Goal: Information Seeking & Learning: Compare options

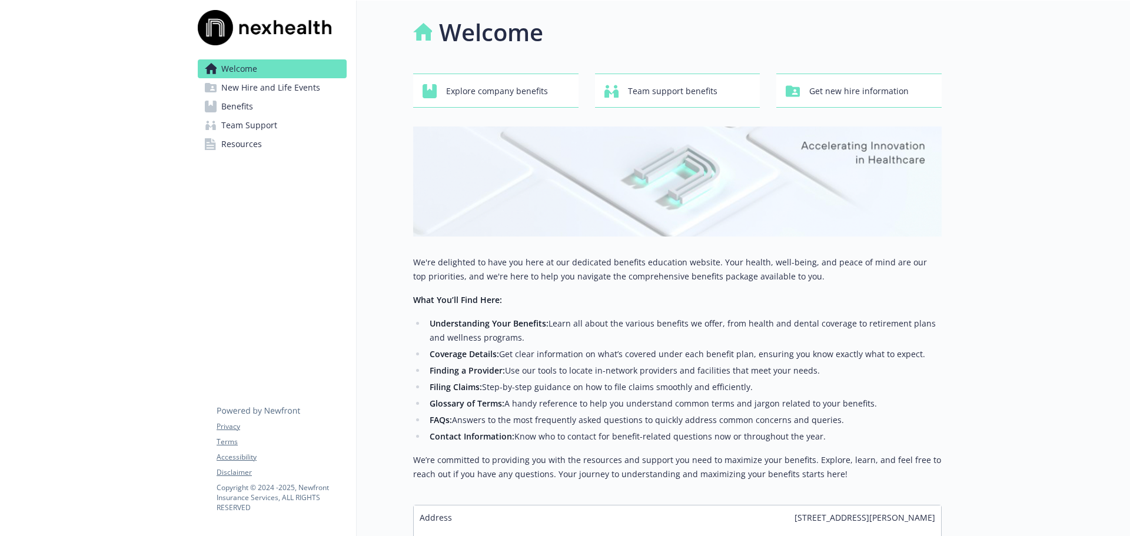
click at [244, 106] on span "Benefits" at bounding box center [237, 106] width 32 height 19
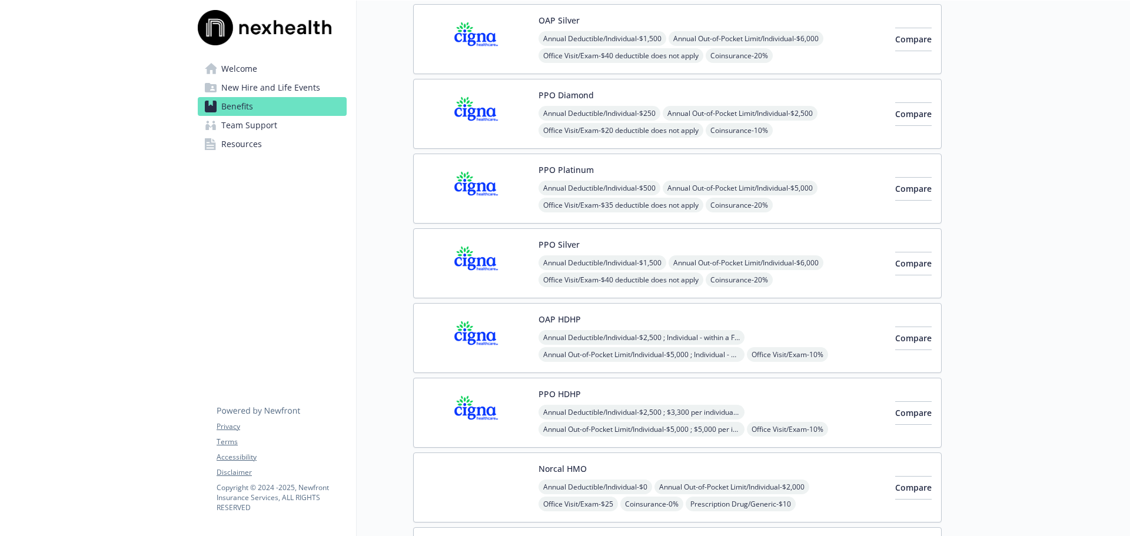
scroll to position [294, 0]
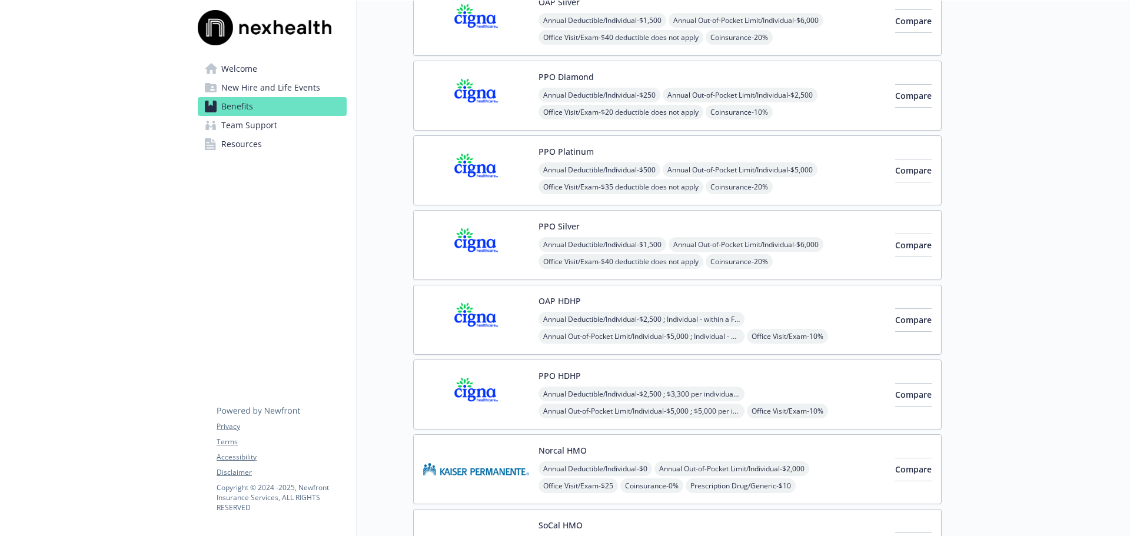
drag, startPoint x: 546, startPoint y: 313, endPoint x: 717, endPoint y: 315, distance: 171.2
click at [546, 313] on span "Annual Deductible/Individual - $2,500 ; Individual - within a Family: $3,300" at bounding box center [641, 319] width 206 height 15
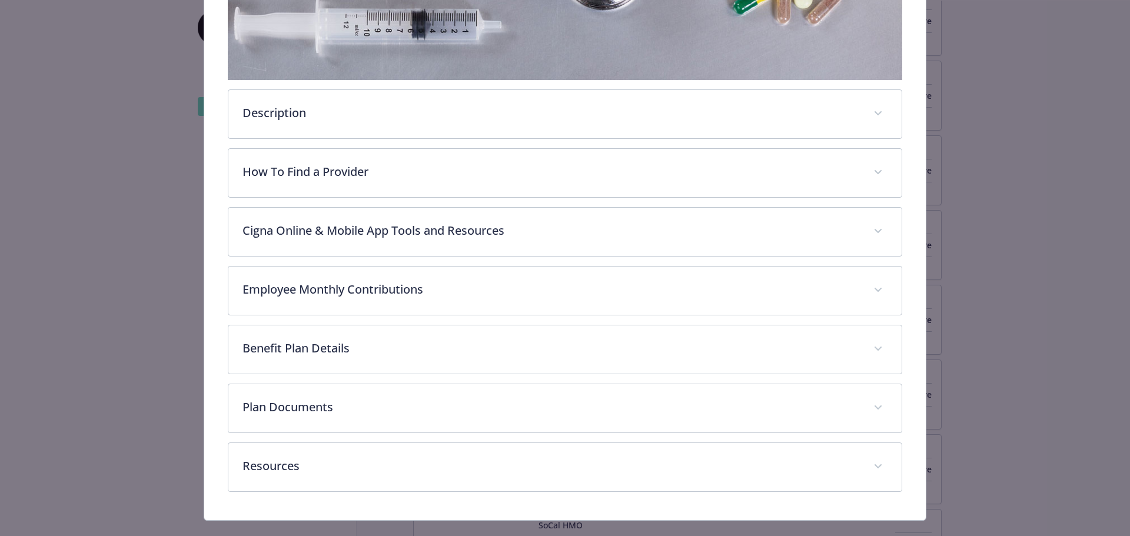
scroll to position [349, 0]
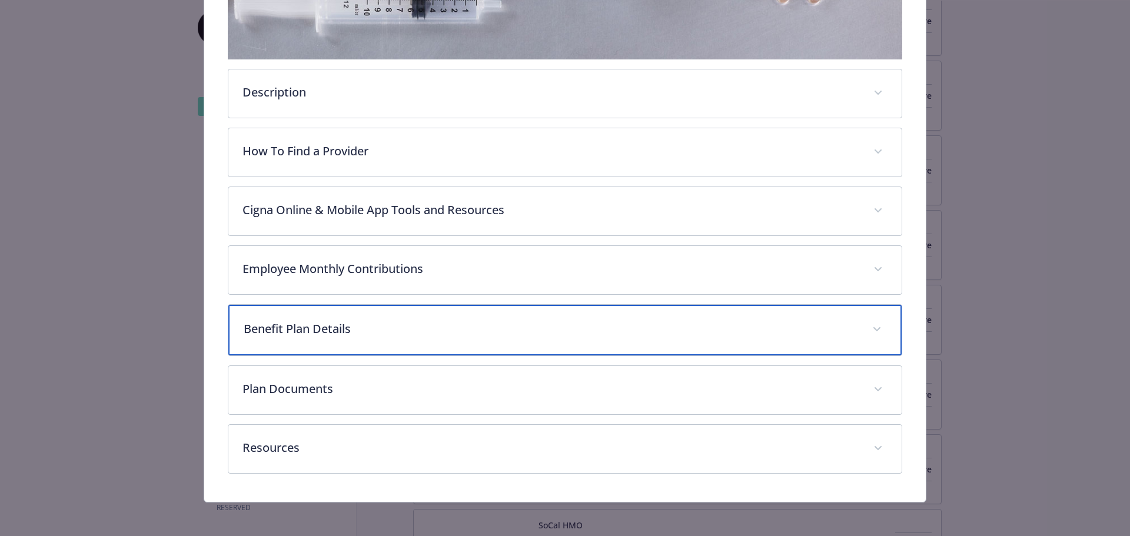
click at [873, 328] on icon "details for plan Medical - OAP HDHP - HDHP PPO" at bounding box center [876, 329] width 7 height 5
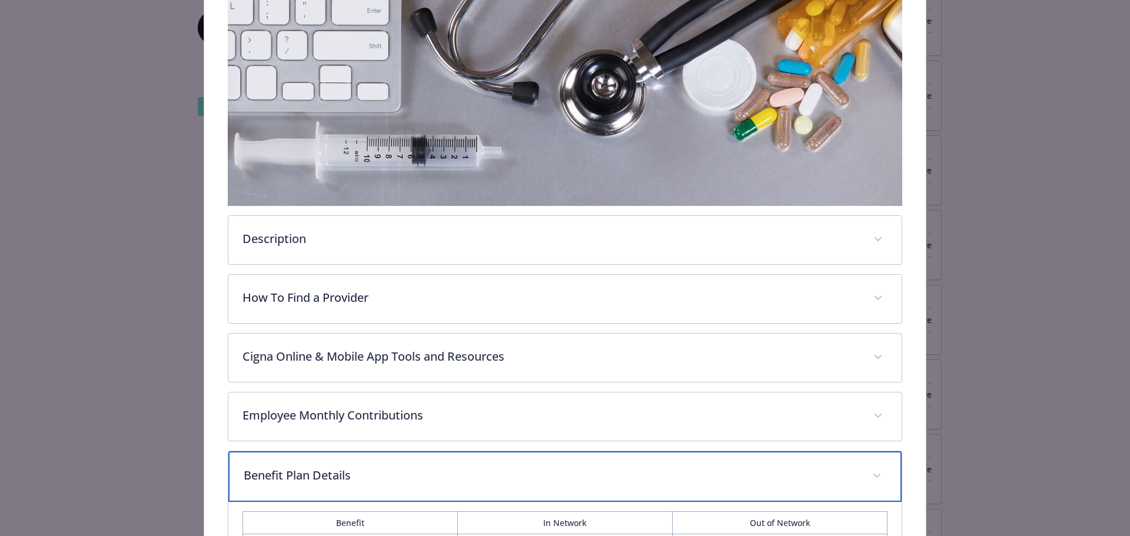
scroll to position [0, 0]
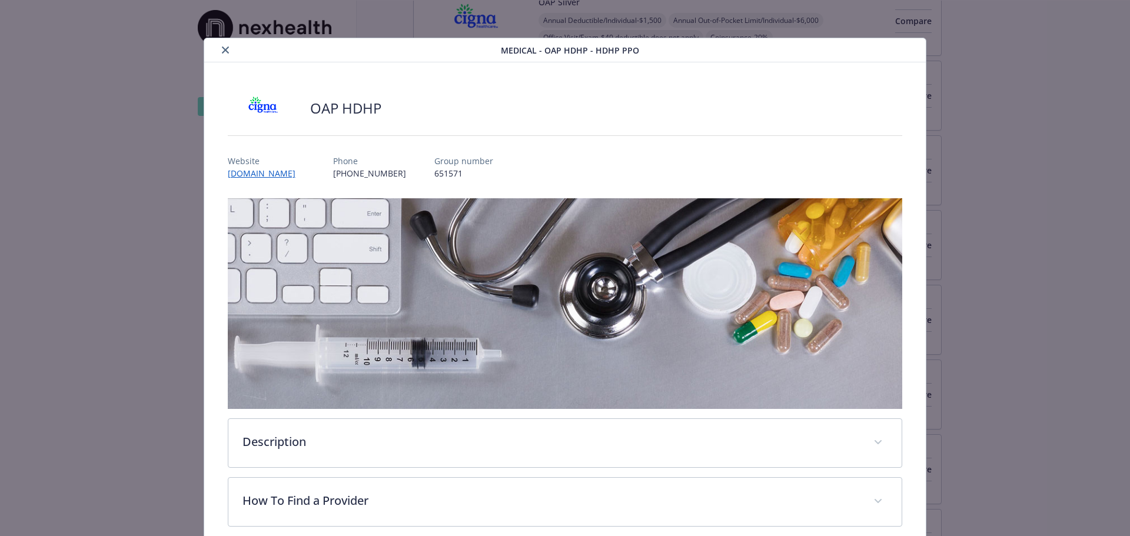
click at [222, 48] on icon "close" at bounding box center [225, 49] width 7 height 7
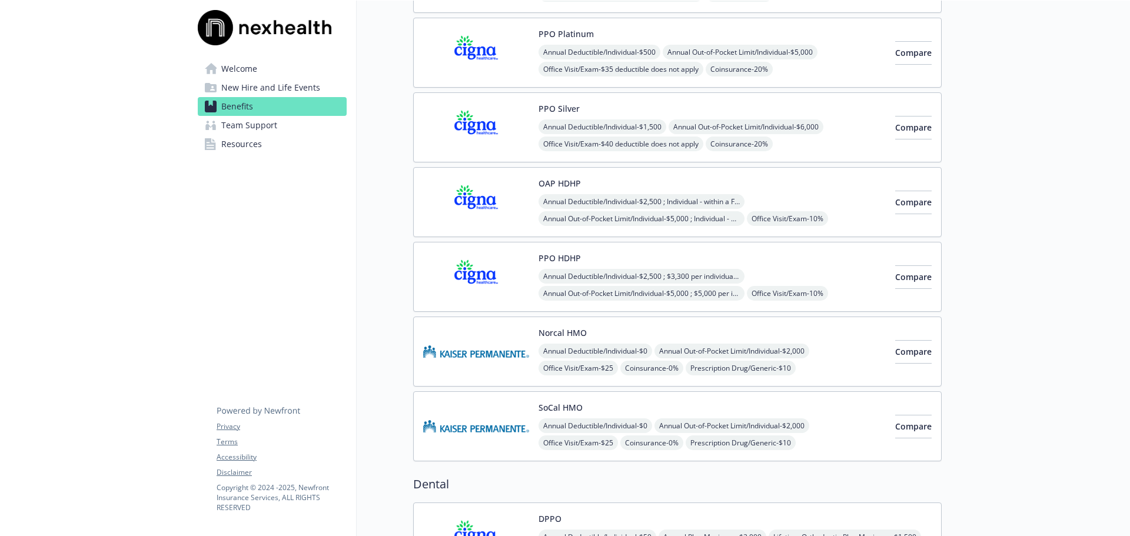
scroll to position [471, 0]
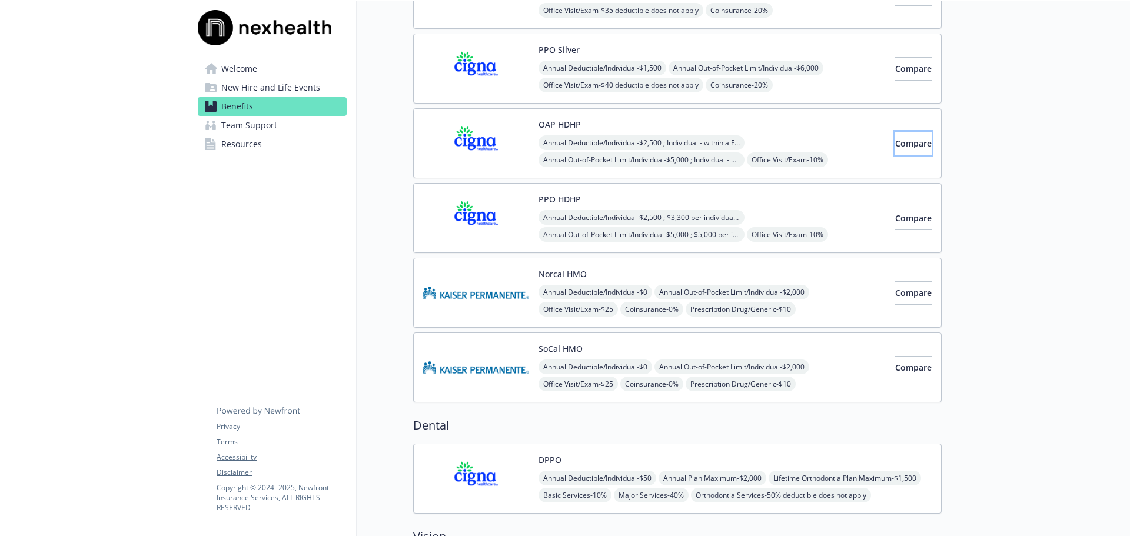
click at [895, 139] on span "Compare" at bounding box center [913, 143] width 36 height 11
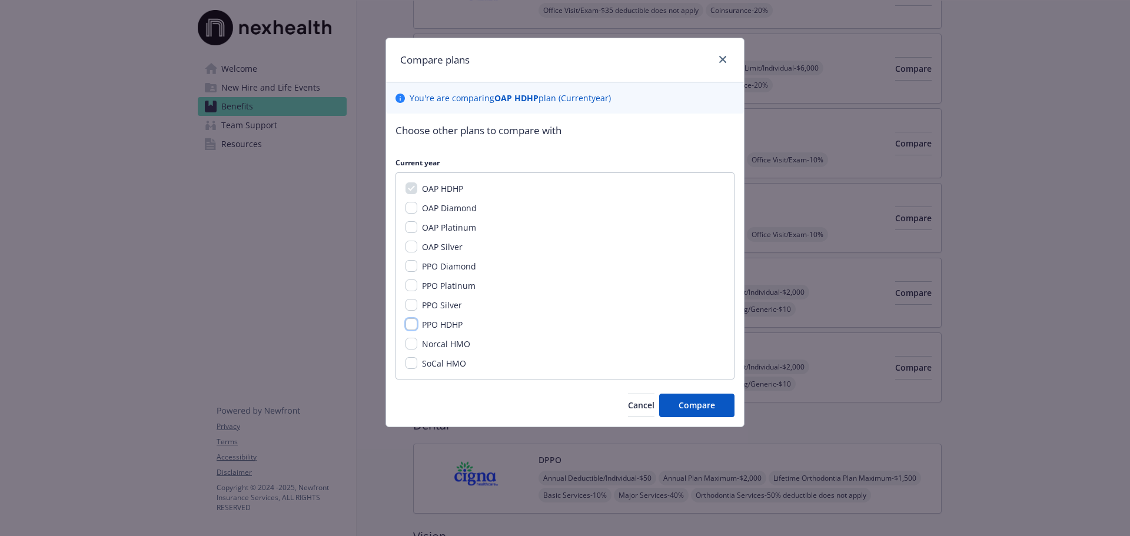
click at [409, 323] on input "PPO HDHP" at bounding box center [411, 324] width 12 height 12
checkbox input "true"
click at [693, 407] on span "Compare" at bounding box center [696, 404] width 36 height 11
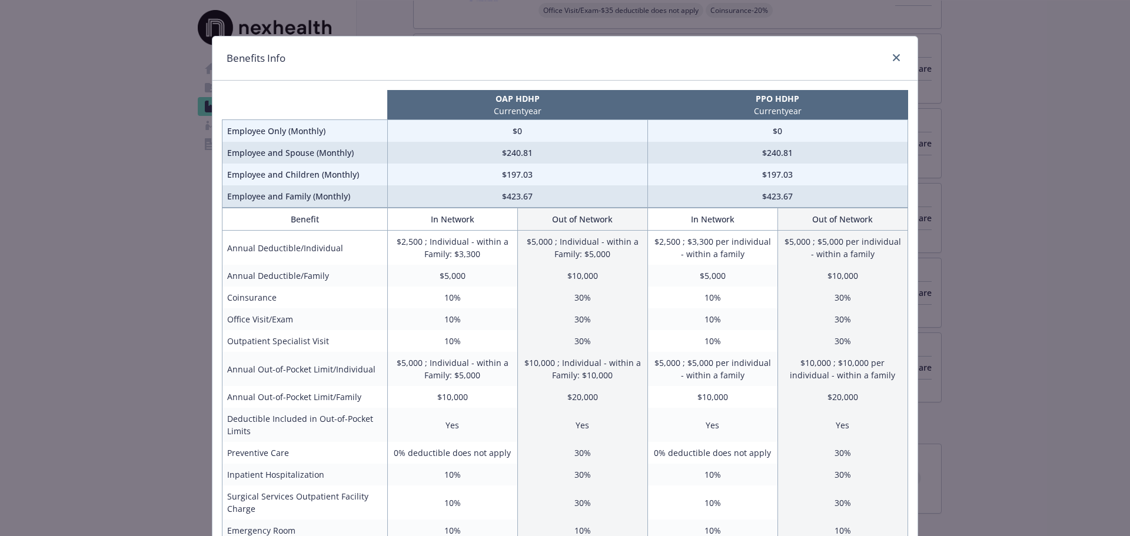
scroll to position [0, 0]
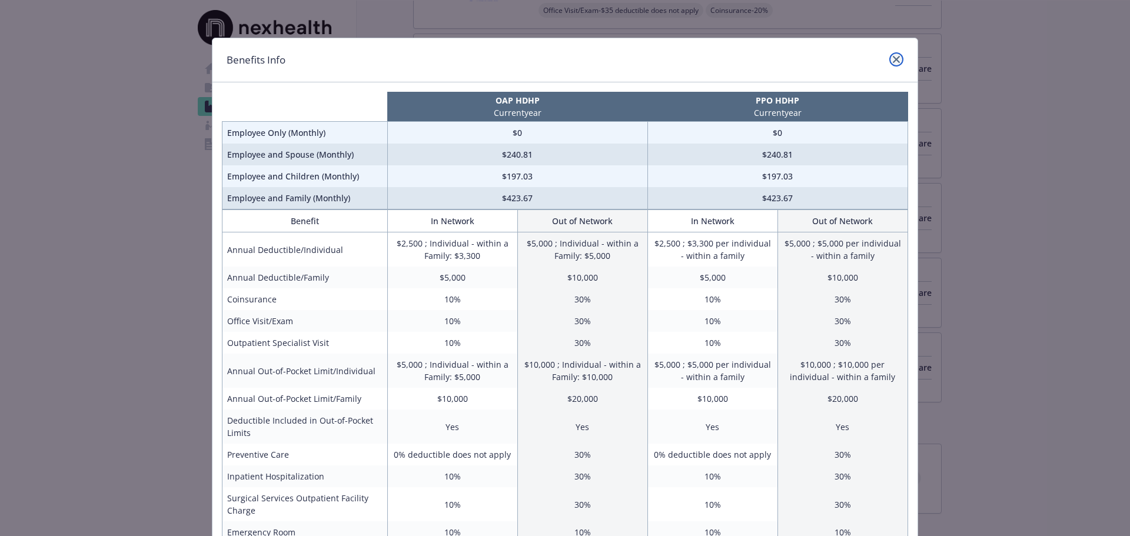
click at [892, 59] on icon "close" at bounding box center [895, 59] width 7 height 7
